Goal: Information Seeking & Learning: Learn about a topic

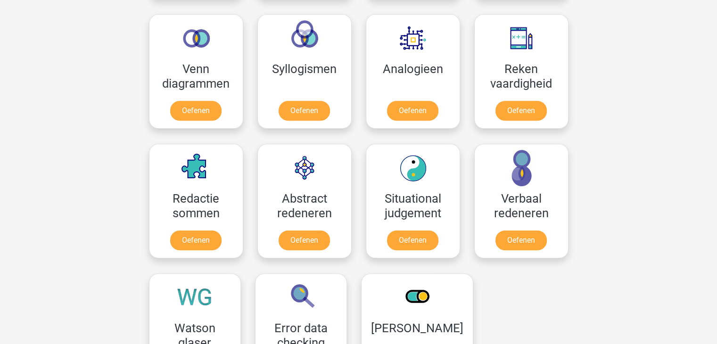
scroll to position [566, 0]
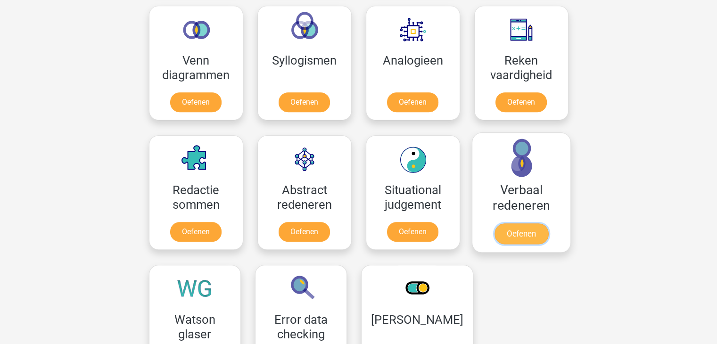
click at [526, 234] on link "Oefenen" at bounding box center [521, 233] width 54 height 21
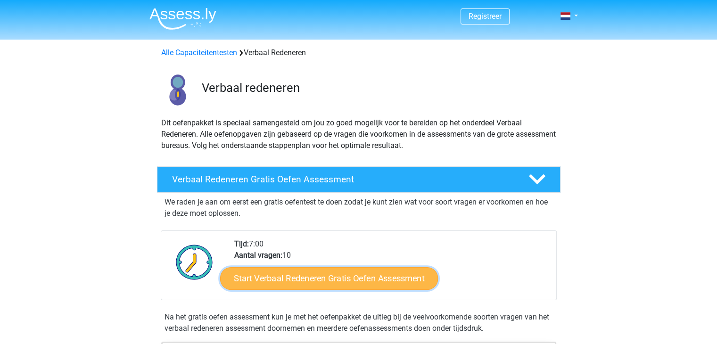
click at [305, 276] on link "Start Verbaal Redeneren Gratis Oefen Assessment" at bounding box center [329, 278] width 218 height 23
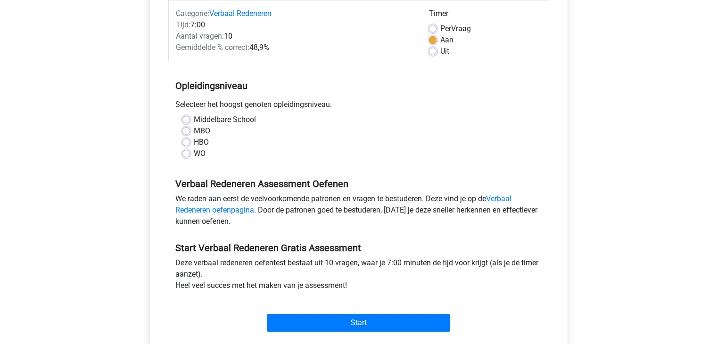
scroll to position [126, 0]
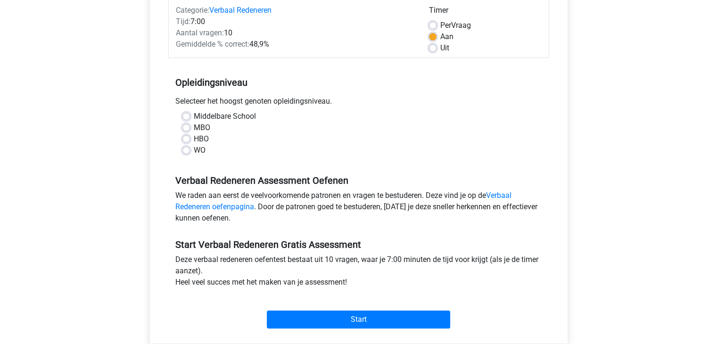
click at [194, 136] on label "HBO" at bounding box center [201, 138] width 15 height 11
click at [187, 136] on input "HBO" at bounding box center [186, 137] width 8 height 9
radio input "true"
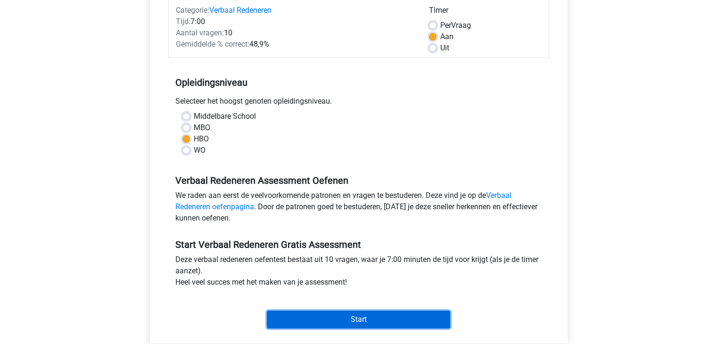
click at [345, 318] on input "Start" at bounding box center [358, 320] width 183 height 18
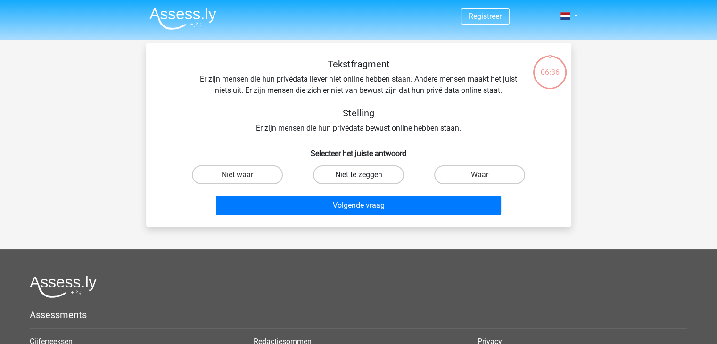
click at [375, 172] on label "Niet te zeggen" at bounding box center [358, 174] width 91 height 19
click at [364, 175] on input "Niet te zeggen" at bounding box center [361, 178] width 6 height 6
radio input "true"
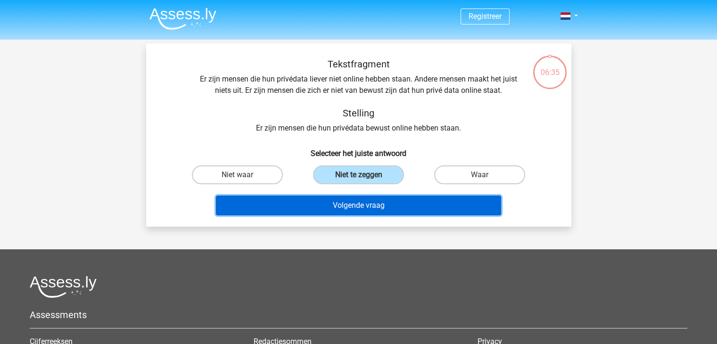
click at [359, 202] on button "Volgende vraag" at bounding box center [358, 206] width 285 height 20
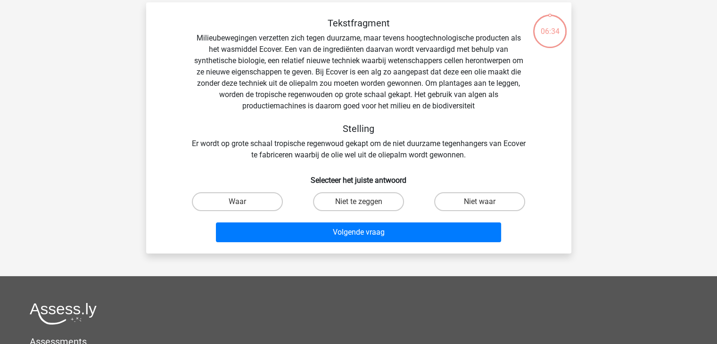
scroll to position [43, 0]
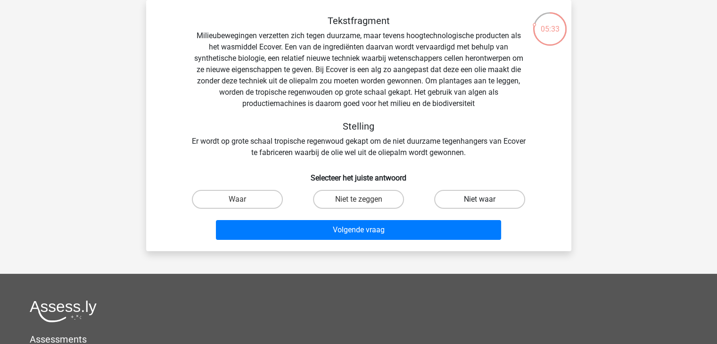
click at [490, 198] on label "Niet waar" at bounding box center [479, 199] width 91 height 19
click at [486, 199] on input "Niet waar" at bounding box center [483, 202] width 6 height 6
radio input "true"
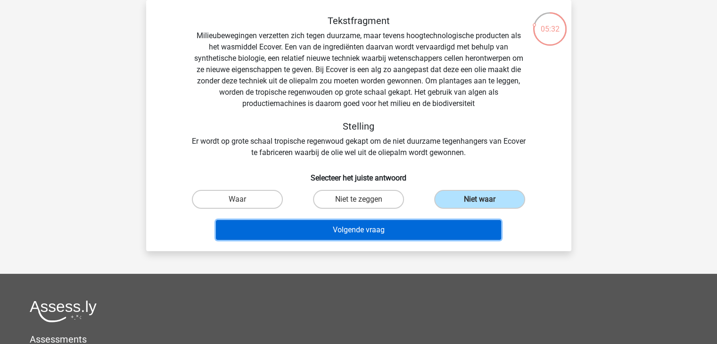
click at [358, 233] on button "Volgende vraag" at bounding box center [358, 230] width 285 height 20
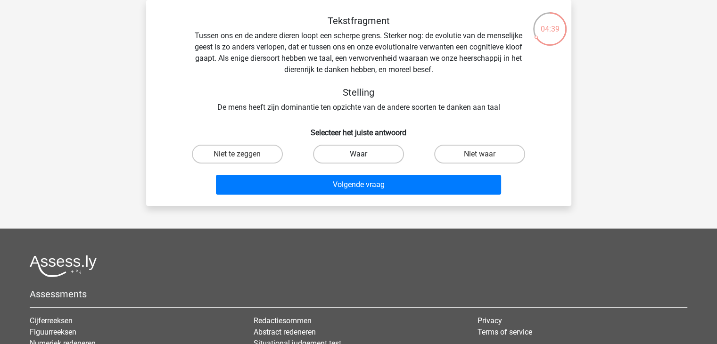
click at [345, 153] on label "Waar" at bounding box center [358, 154] width 91 height 19
click at [358, 154] on input "Waar" at bounding box center [361, 157] width 6 height 6
radio input "true"
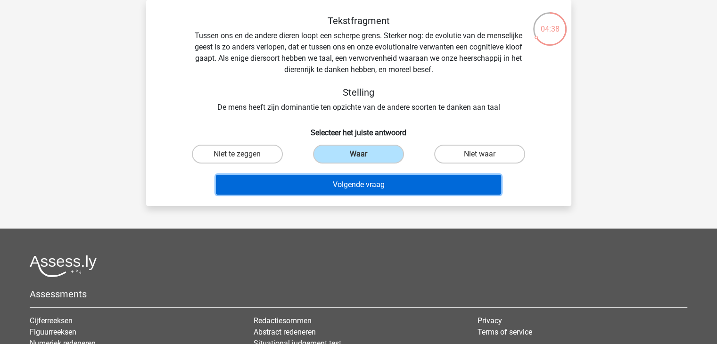
click at [347, 182] on button "Volgende vraag" at bounding box center [358, 185] width 285 height 20
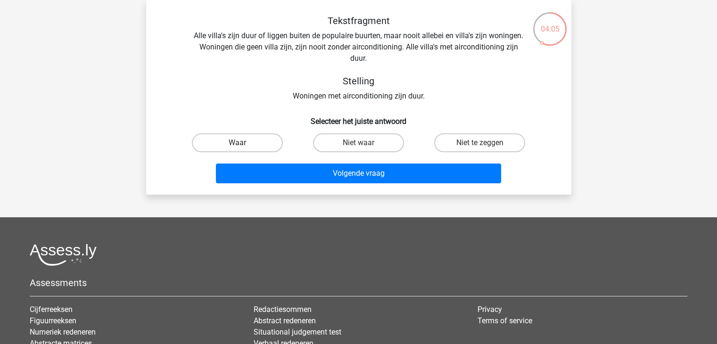
click at [262, 141] on label "Waar" at bounding box center [237, 142] width 91 height 19
click at [243, 143] on input "Waar" at bounding box center [240, 146] width 6 height 6
radio input "true"
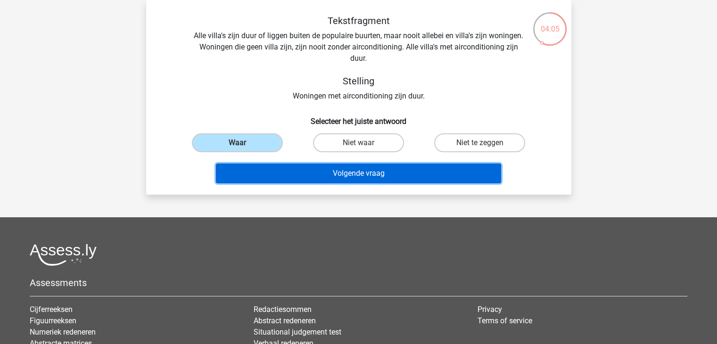
click at [316, 170] on button "Volgende vraag" at bounding box center [358, 174] width 285 height 20
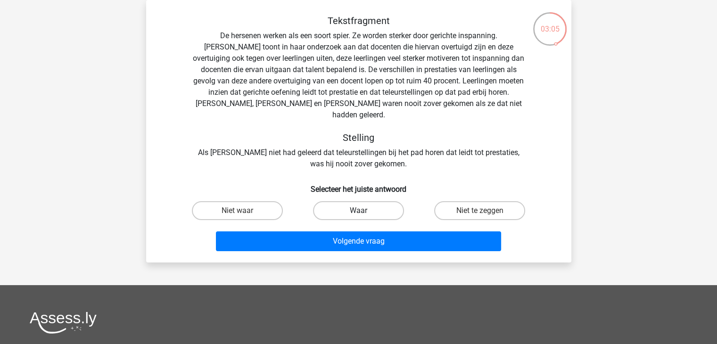
click at [359, 201] on label "Waar" at bounding box center [358, 210] width 91 height 19
click at [359, 211] on input "Waar" at bounding box center [361, 214] width 6 height 6
radio input "true"
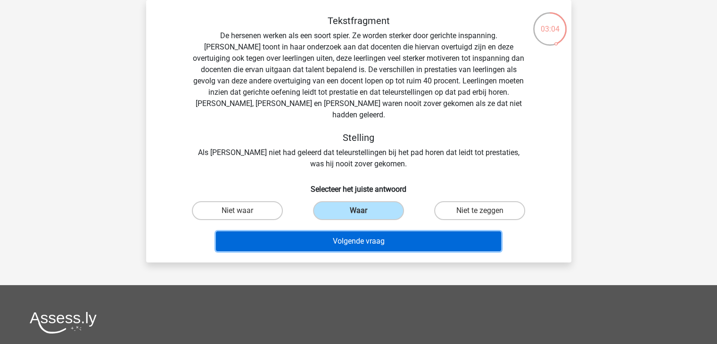
click at [356, 231] on button "Volgende vraag" at bounding box center [358, 241] width 285 height 20
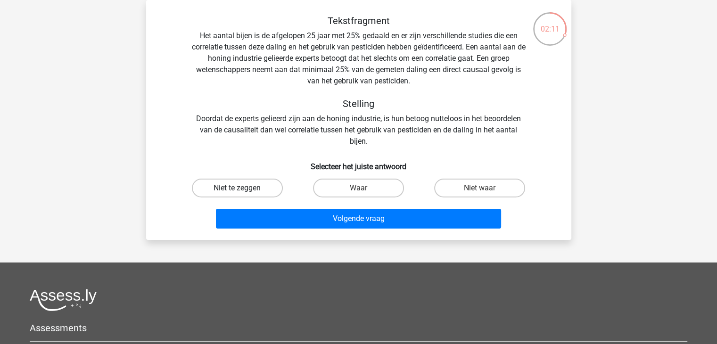
click at [252, 188] on label "Niet te zeggen" at bounding box center [237, 188] width 91 height 19
click at [243, 188] on input "Niet te zeggen" at bounding box center [240, 191] width 6 height 6
radio input "true"
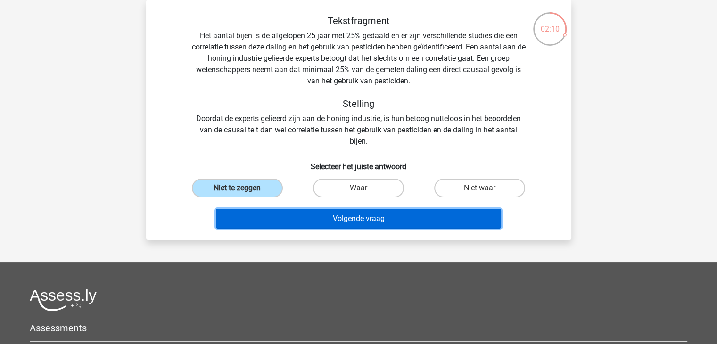
click at [327, 217] on button "Volgende vraag" at bounding box center [358, 219] width 285 height 20
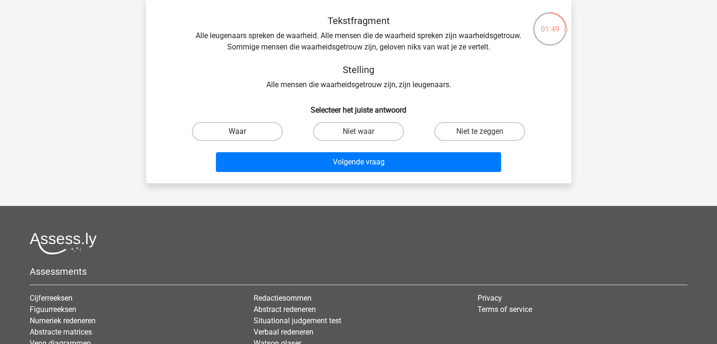
click at [245, 134] on label "Waar" at bounding box center [237, 131] width 91 height 19
click at [243, 134] on input "Waar" at bounding box center [240, 135] width 6 height 6
radio input "true"
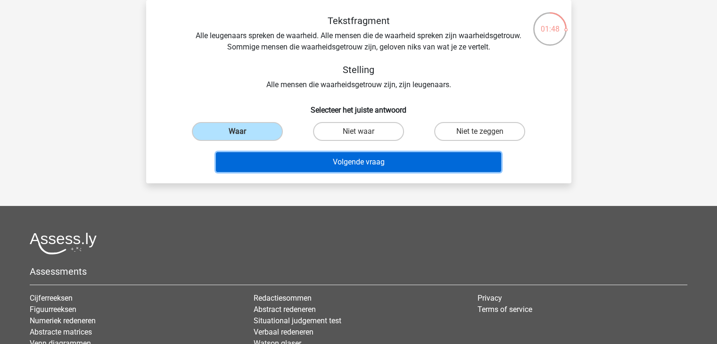
click at [343, 158] on button "Volgende vraag" at bounding box center [358, 162] width 285 height 20
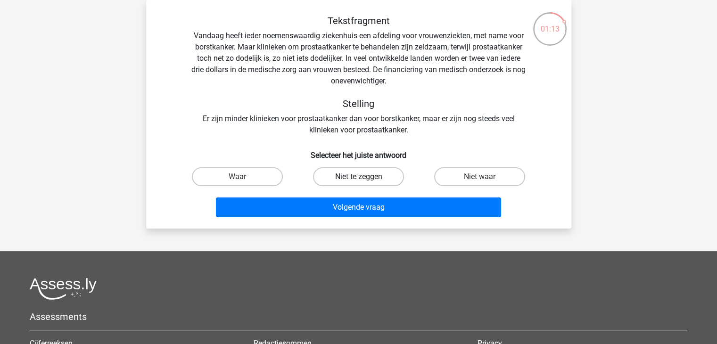
click at [364, 177] on label "Niet te zeggen" at bounding box center [358, 176] width 91 height 19
click at [364, 177] on input "Niet te zeggen" at bounding box center [361, 180] width 6 height 6
radio input "true"
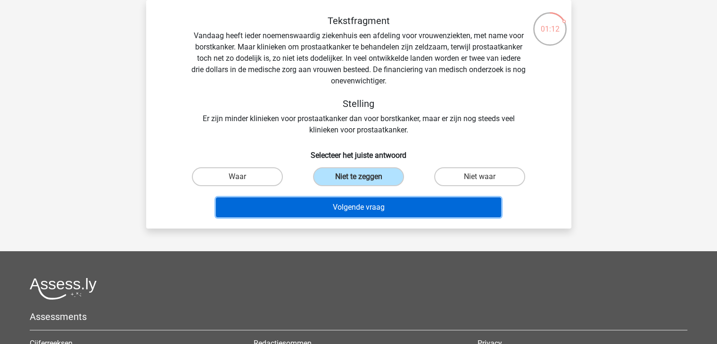
click at [367, 207] on button "Volgende vraag" at bounding box center [358, 208] width 285 height 20
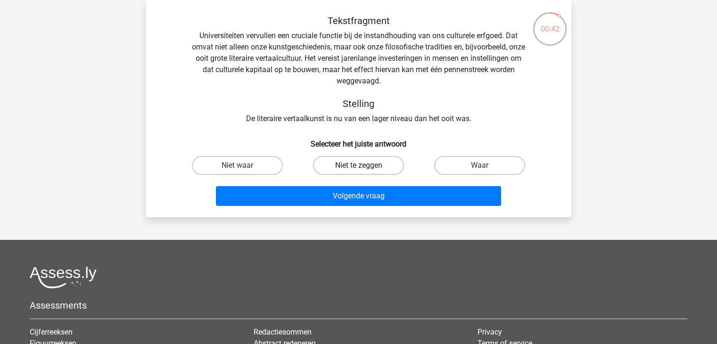
click at [353, 164] on label "Niet te zeggen" at bounding box center [358, 165] width 91 height 19
click at [358, 165] on input "Niet te zeggen" at bounding box center [361, 168] width 6 height 6
radio input "true"
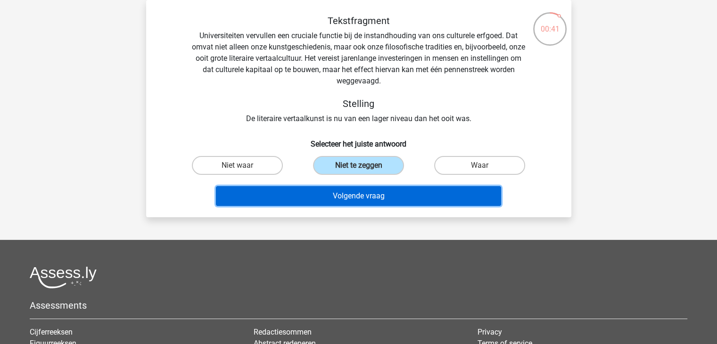
click at [354, 197] on button "Volgende vraag" at bounding box center [358, 196] width 285 height 20
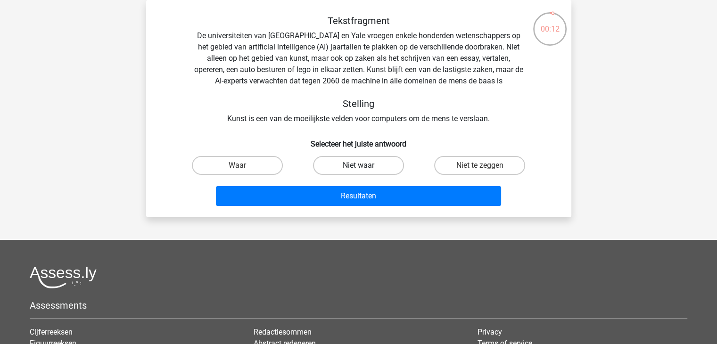
click at [380, 169] on label "Niet waar" at bounding box center [358, 165] width 91 height 19
click at [364, 169] on input "Niet waar" at bounding box center [361, 168] width 6 height 6
radio input "true"
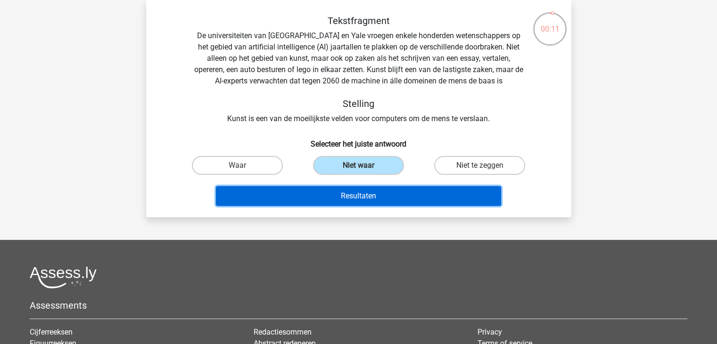
click at [368, 196] on button "Resultaten" at bounding box center [358, 196] width 285 height 20
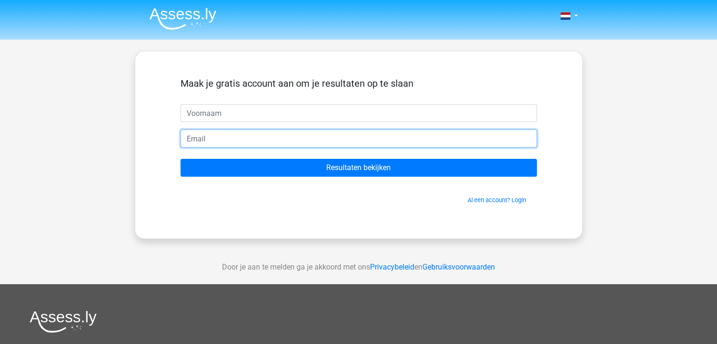
click at [193, 139] on input "email" at bounding box center [359, 139] width 356 height 18
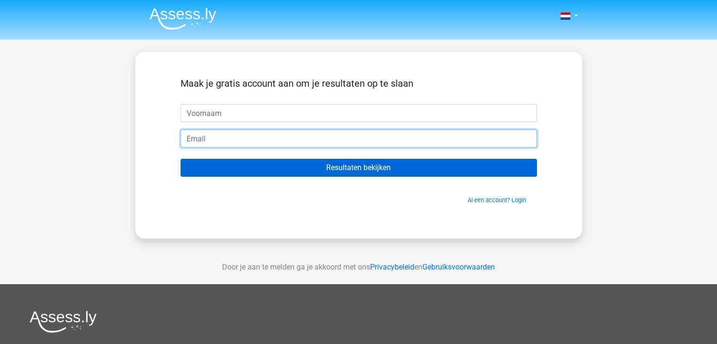
type input "[EMAIL_ADDRESS][DOMAIN_NAME]"
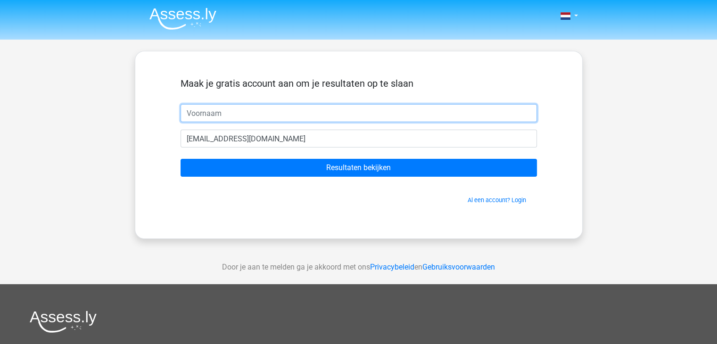
click at [198, 112] on input "text" at bounding box center [359, 113] width 356 height 18
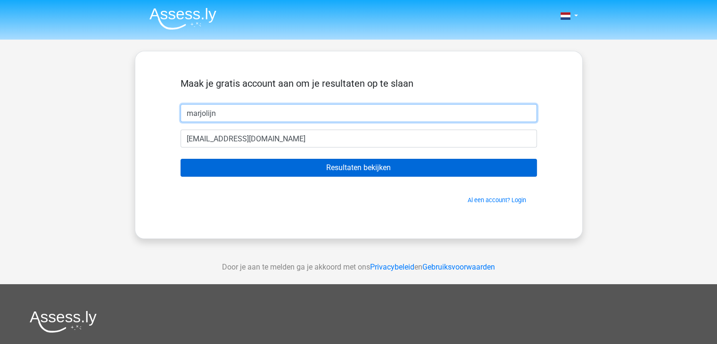
type input "marjolijn"
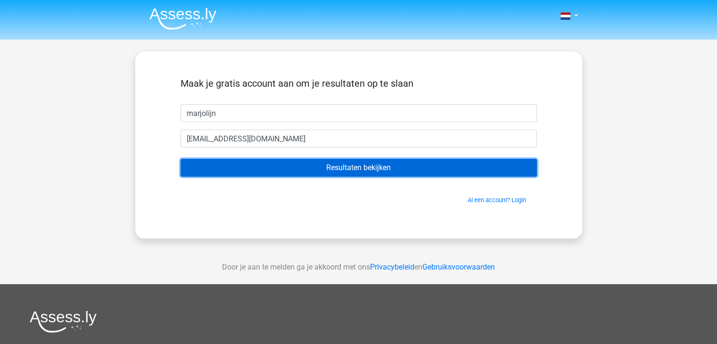
click at [287, 166] on input "Resultaten bekijken" at bounding box center [359, 168] width 356 height 18
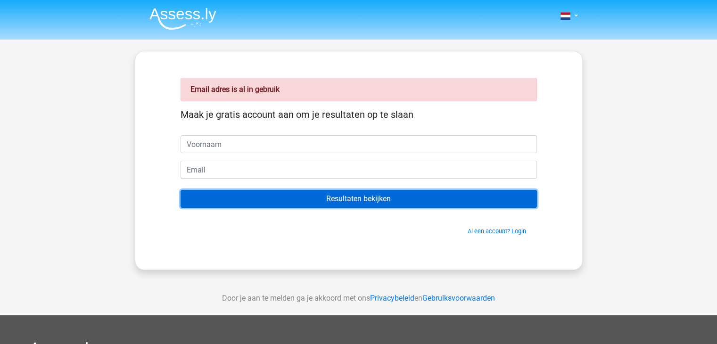
click at [339, 195] on input "Resultaten bekijken" at bounding box center [359, 199] width 356 height 18
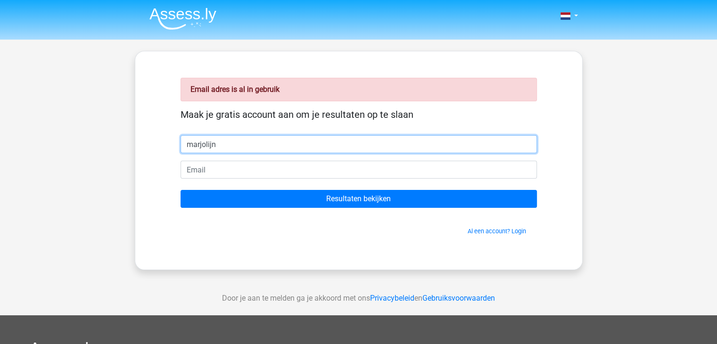
type input "marjolijn"
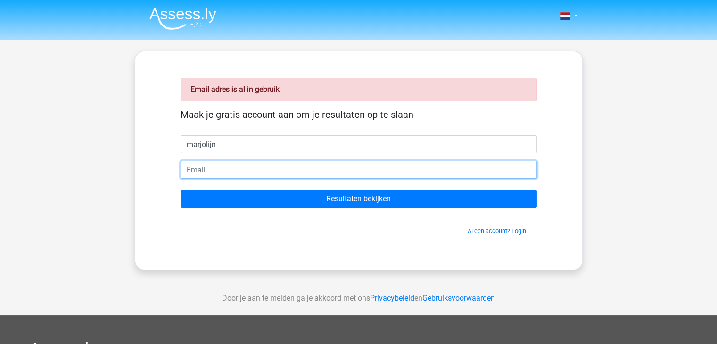
click at [201, 172] on input "email" at bounding box center [359, 170] width 356 height 18
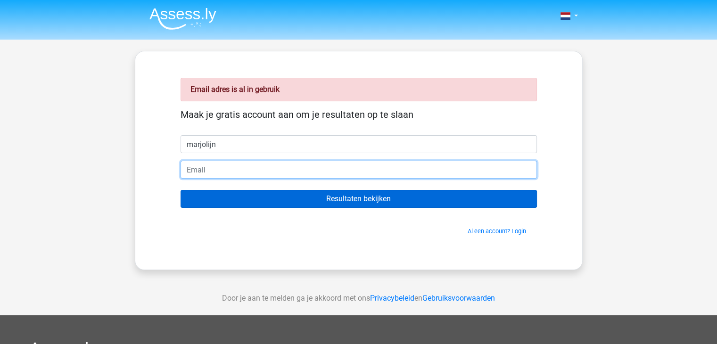
type input "[EMAIL_ADDRESS][DOMAIN_NAME]"
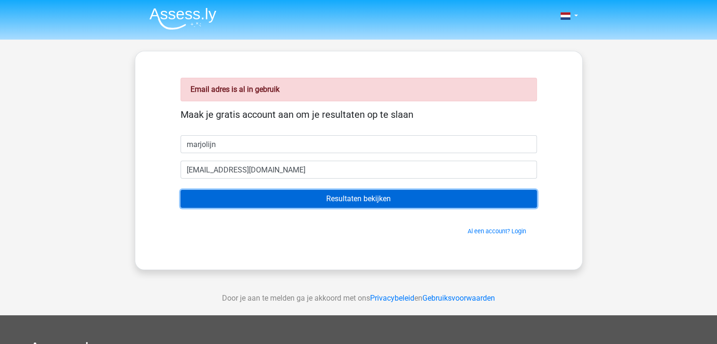
click at [339, 200] on input "Resultaten bekijken" at bounding box center [359, 199] width 356 height 18
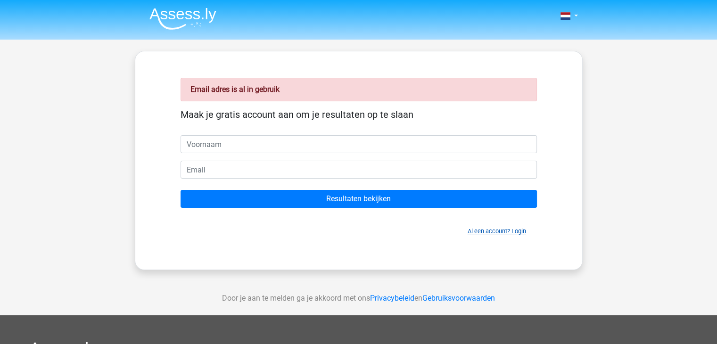
click at [482, 231] on link "Al een account? Login" at bounding box center [497, 231] width 58 height 7
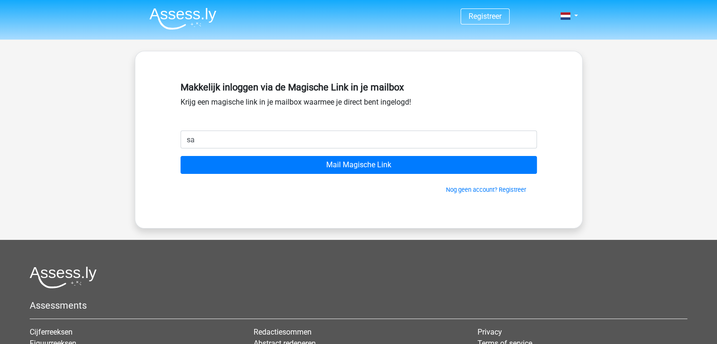
type input "[EMAIL_ADDRESS][DOMAIN_NAME]"
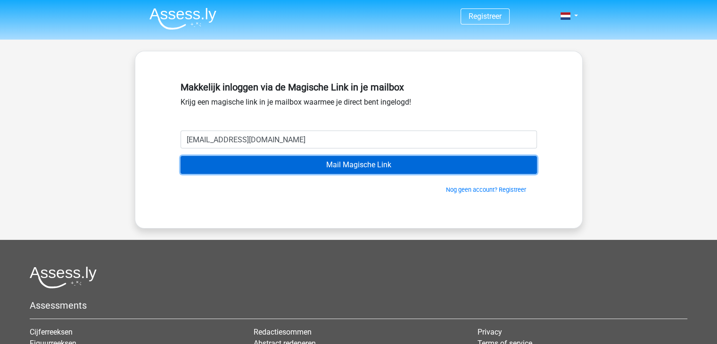
click at [345, 162] on input "Mail Magische Link" at bounding box center [359, 165] width 356 height 18
